Goal: Check status: Check status

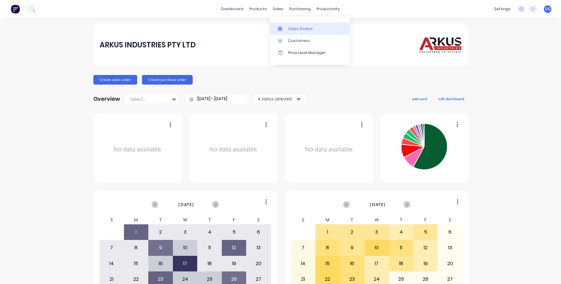
click at [294, 27] on div "Sales Orders" at bounding box center [300, 28] width 25 height 5
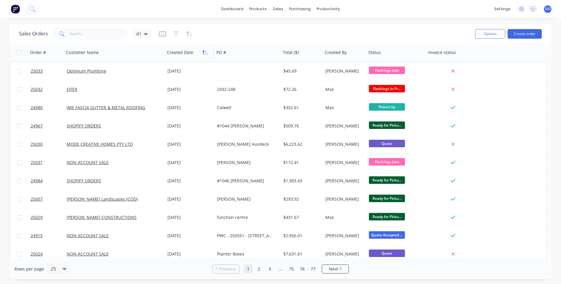
click at [204, 53] on icon "button" at bounding box center [203, 52] width 2 height 4
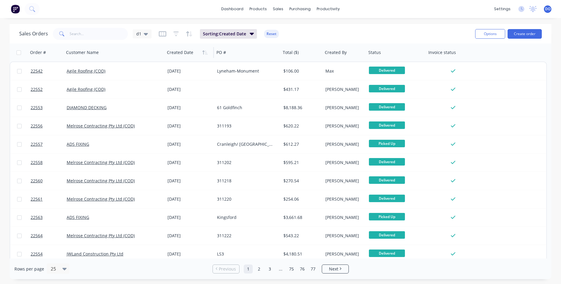
click at [204, 53] on icon "button" at bounding box center [203, 52] width 2 height 4
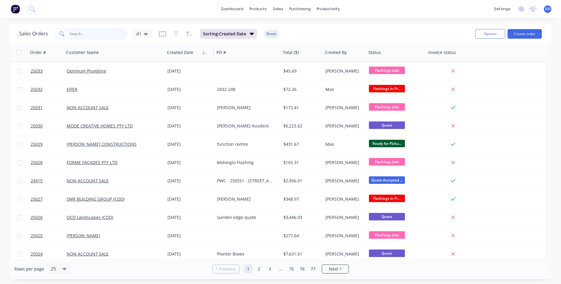
click at [86, 33] on input "text" at bounding box center [99, 34] width 59 height 12
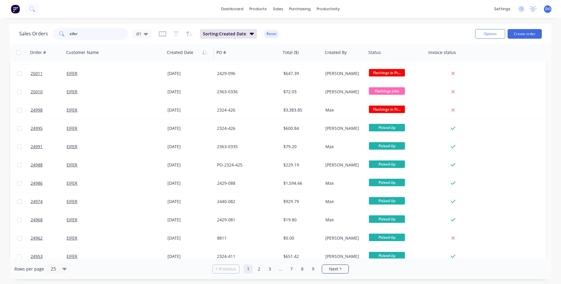
scroll to position [68, 0]
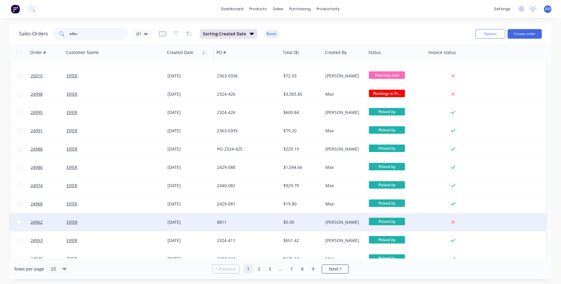
type input "eifer"
click at [214, 224] on div "[DATE]" at bounding box center [190, 223] width 50 height 18
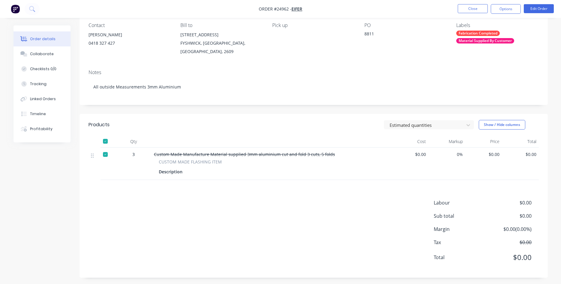
scroll to position [56, 0]
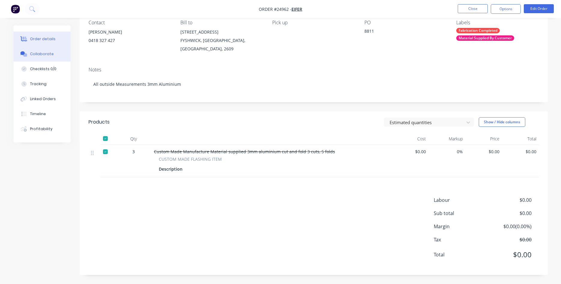
click at [33, 54] on div "Collaborate" at bounding box center [42, 53] width 24 height 5
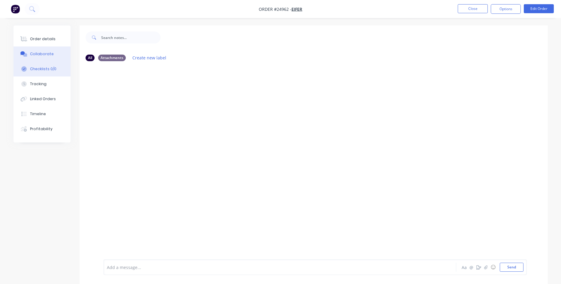
click at [42, 69] on div "Checklists 0/0" at bounding box center [43, 68] width 26 height 5
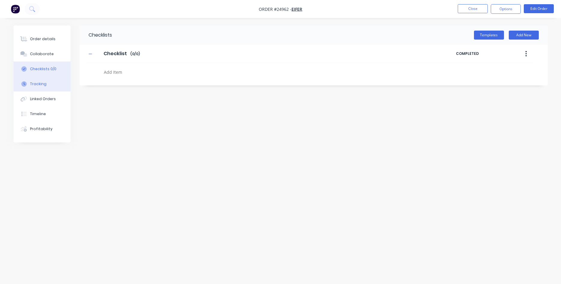
click at [36, 82] on div "Tracking" at bounding box center [38, 83] width 17 height 5
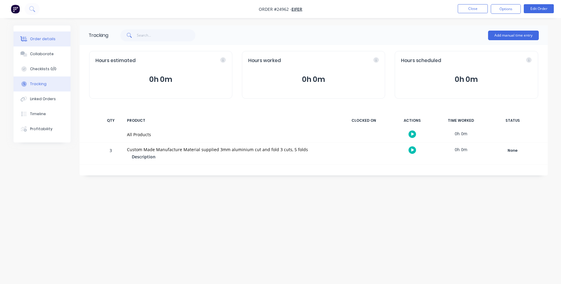
click at [48, 43] on button "Order details" at bounding box center [42, 39] width 57 height 15
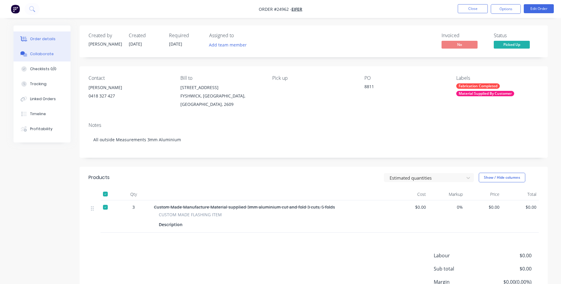
click at [47, 54] on div "Collaborate" at bounding box center [42, 53] width 24 height 5
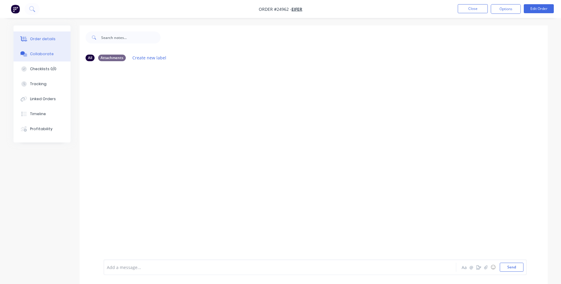
click at [44, 41] on div "Order details" at bounding box center [43, 38] width 26 height 5
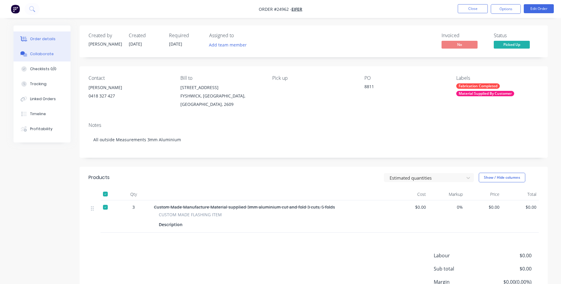
click at [42, 51] on div "Collaborate" at bounding box center [42, 53] width 24 height 5
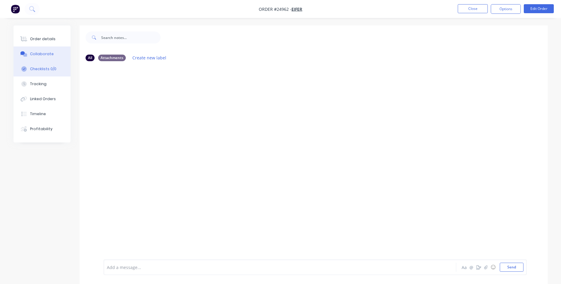
click at [40, 67] on div "Checklists 0/0" at bounding box center [43, 68] width 26 height 5
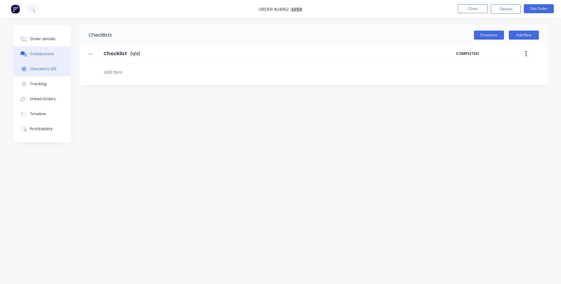
click at [41, 51] on div "Collaborate" at bounding box center [42, 53] width 24 height 5
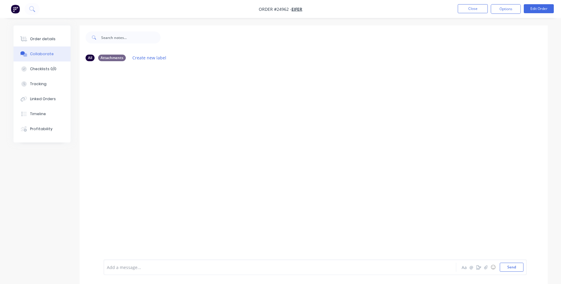
type textarea "x"
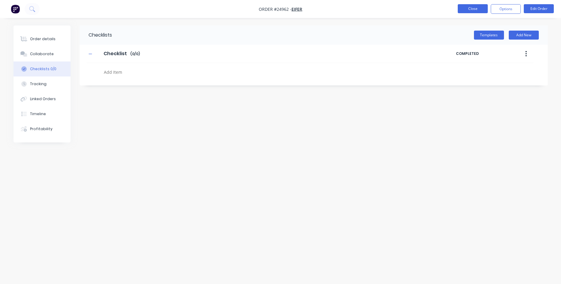
click at [477, 7] on button "Close" at bounding box center [473, 8] width 30 height 9
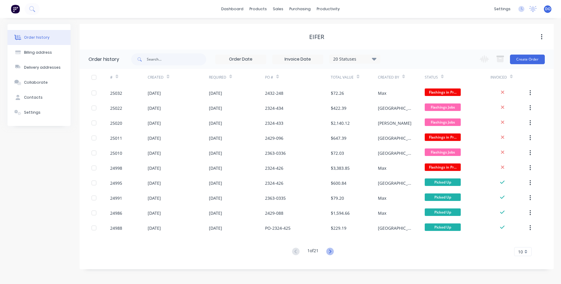
click at [331, 250] on icon at bounding box center [330, 252] width 8 height 8
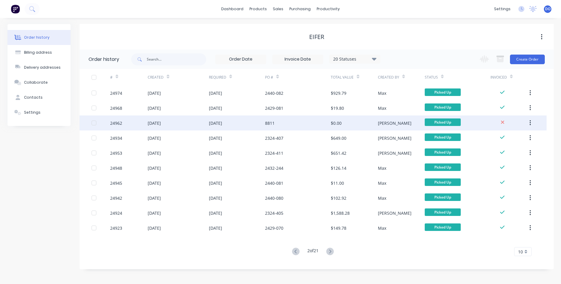
click at [321, 126] on div "8811" at bounding box center [298, 123] width 66 height 15
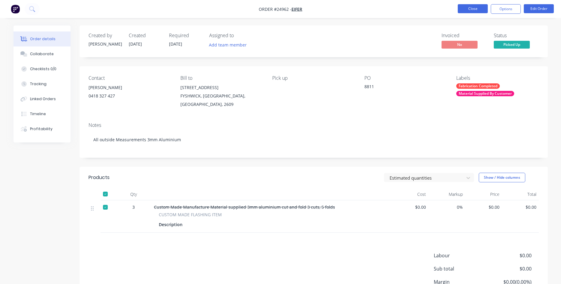
click at [478, 8] on button "Close" at bounding box center [473, 8] width 30 height 9
